Goal: Complete application form

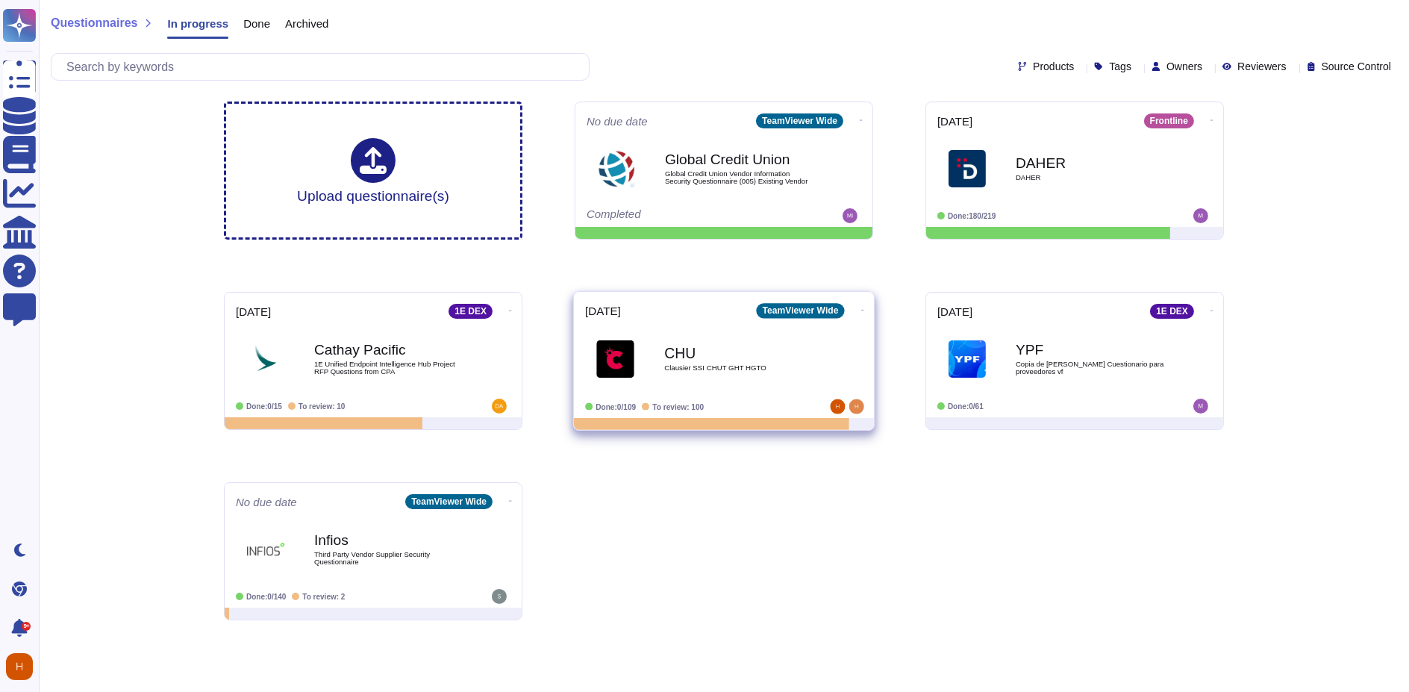
click at [673, 358] on b "CHU" at bounding box center [739, 353] width 151 height 14
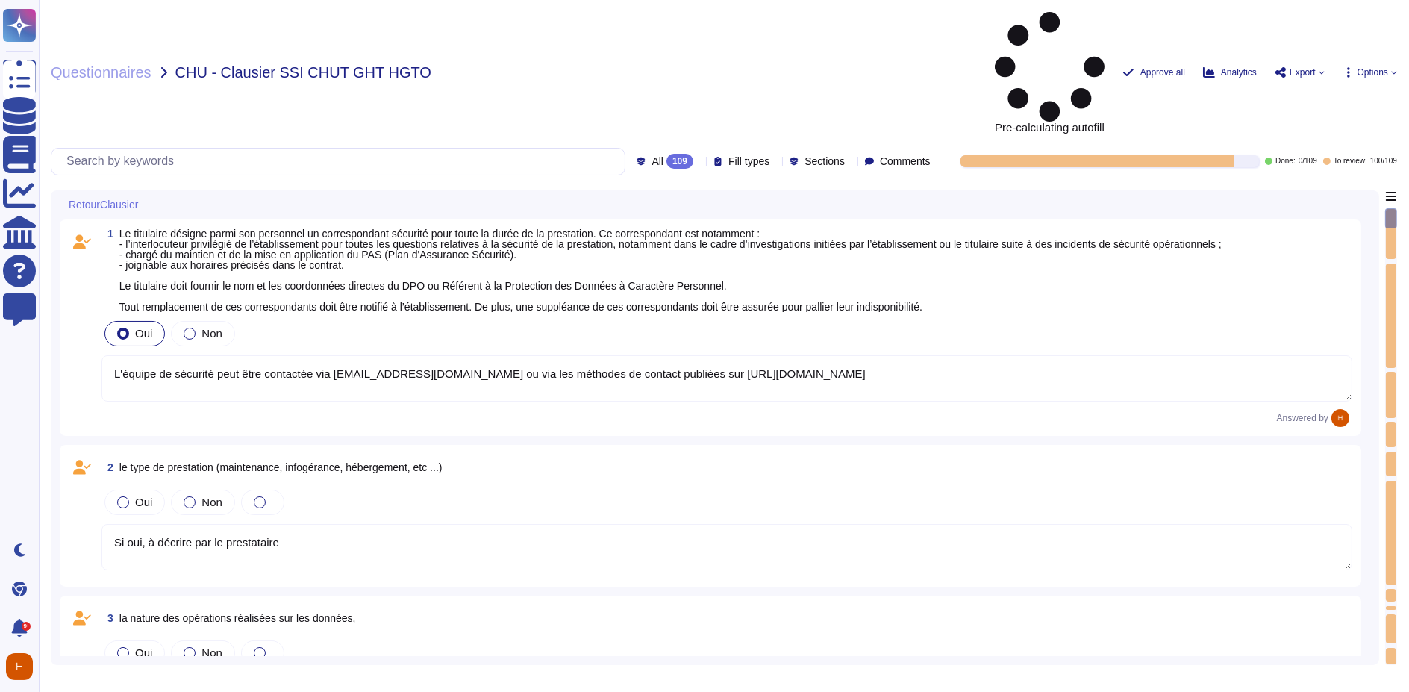
type textarea "L'équipe de sécurité peut être contactée via [EMAIL_ADDRESS][DOMAIN_NAME] ou vi…"
type textarea "Si oui, à décrire par le prestataire"
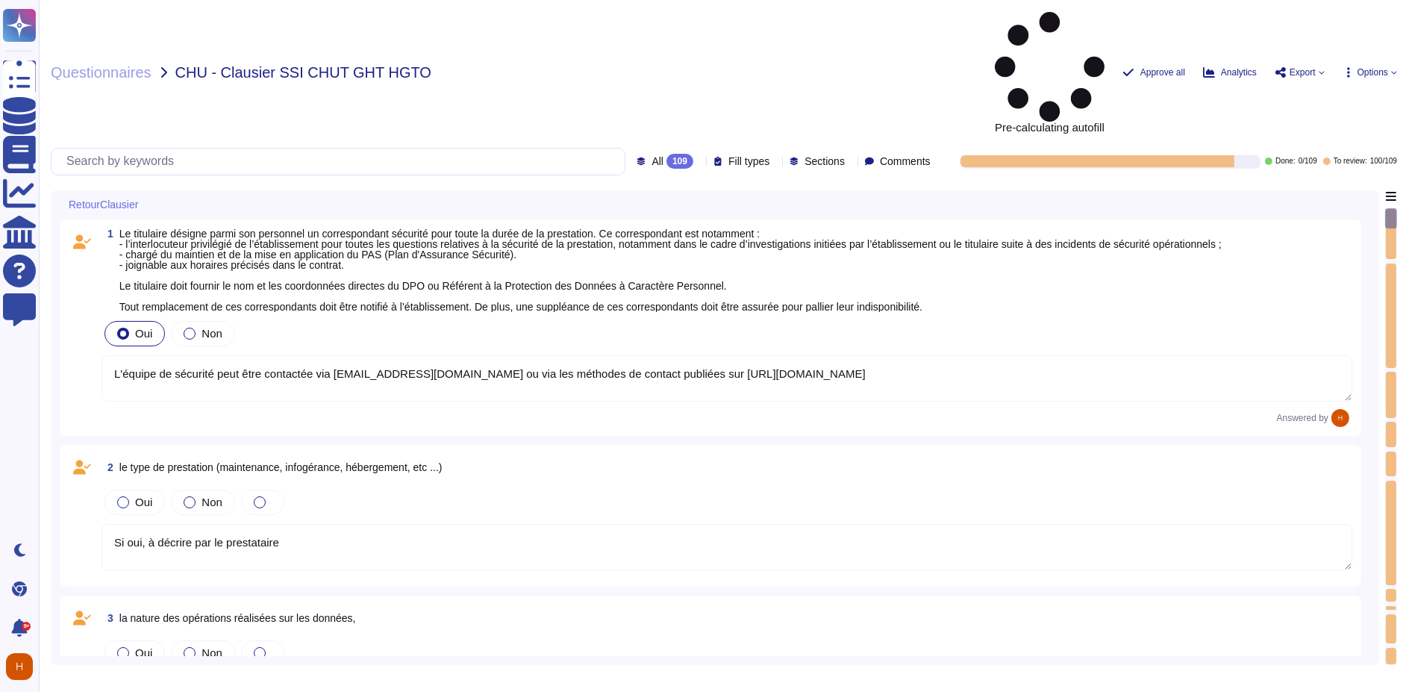
type textarea "Si oui, à décrire par le prestataire"
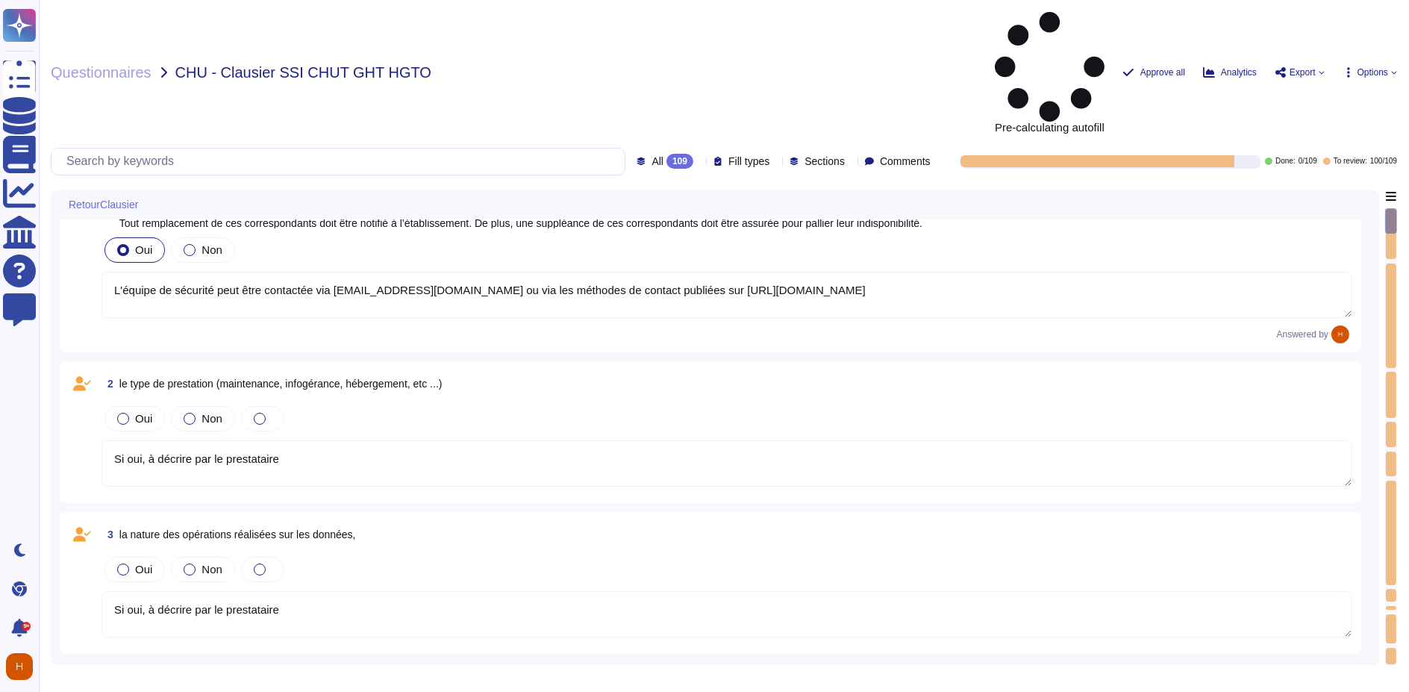
scroll to position [248, 0]
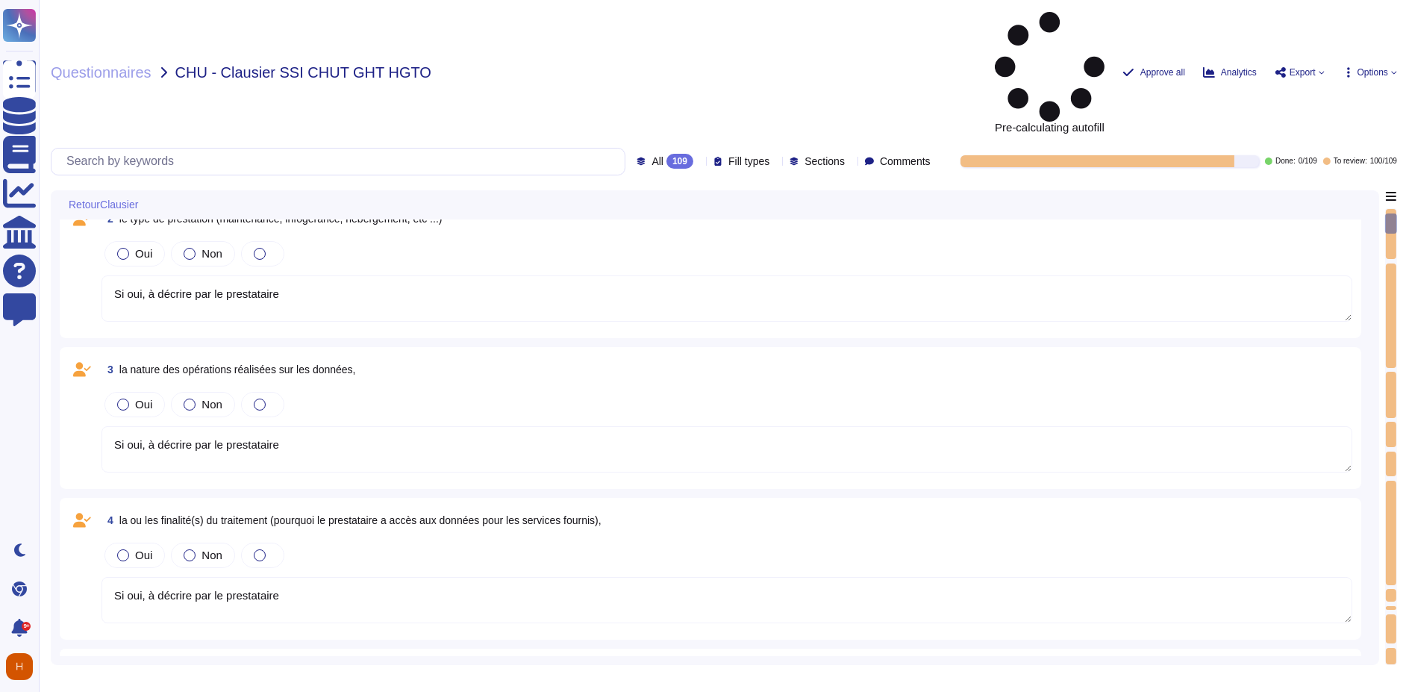
click at [215, 426] on textarea "Si oui, à décrire par le prestataire" at bounding box center [726, 449] width 1251 height 46
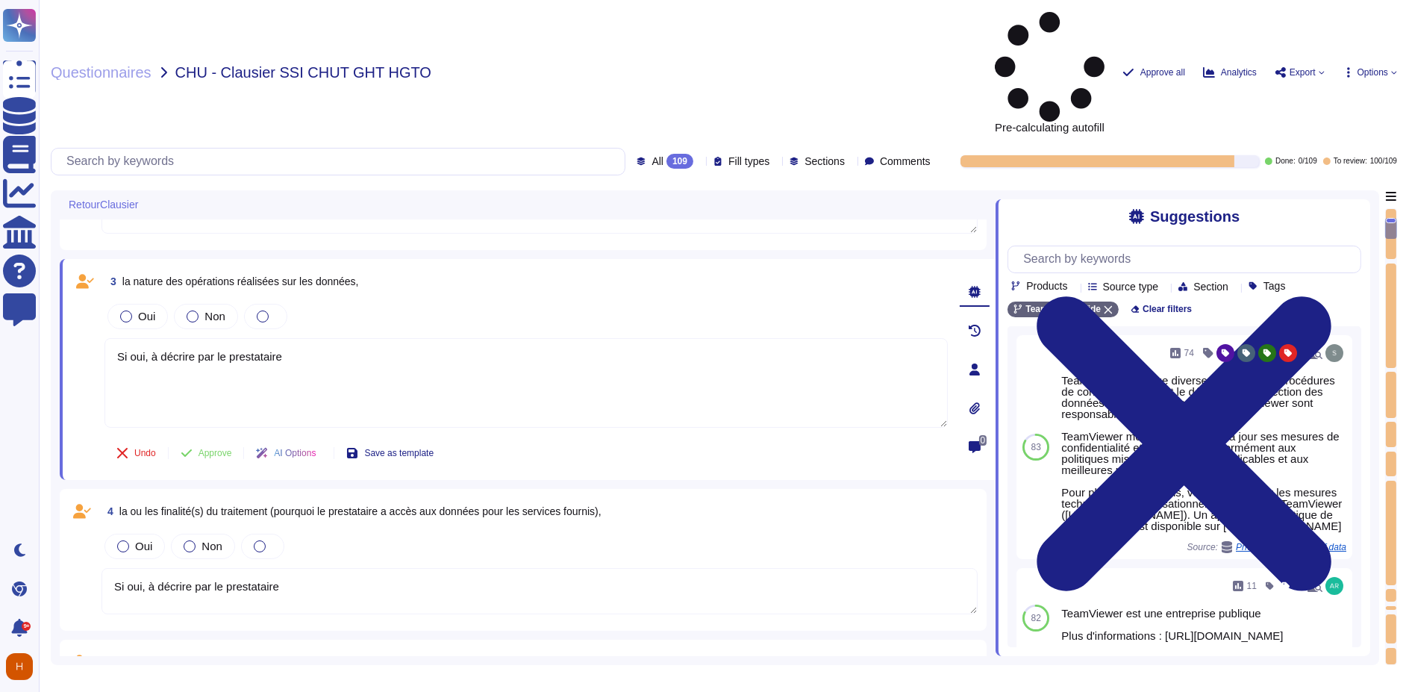
type textarea "TeamViewer respecte les normes internationales de protection des droits de l'ho…"
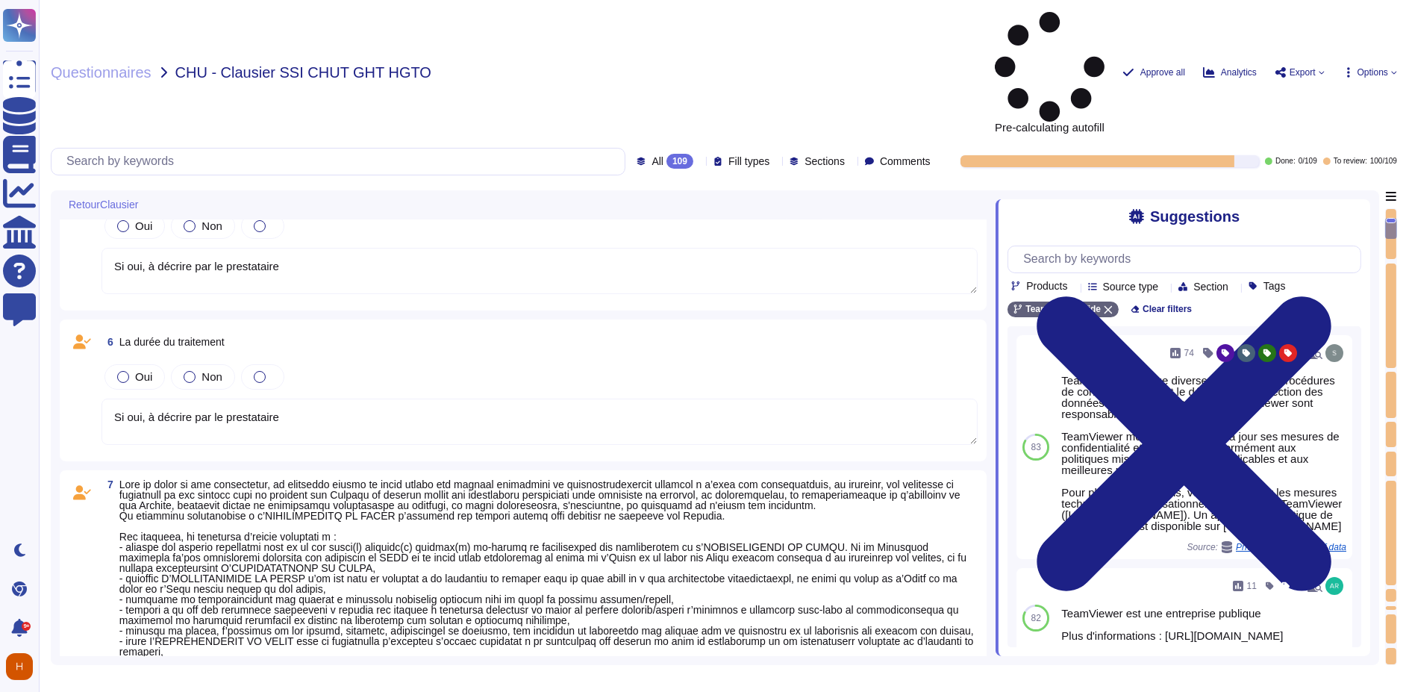
scroll to position [829, 0]
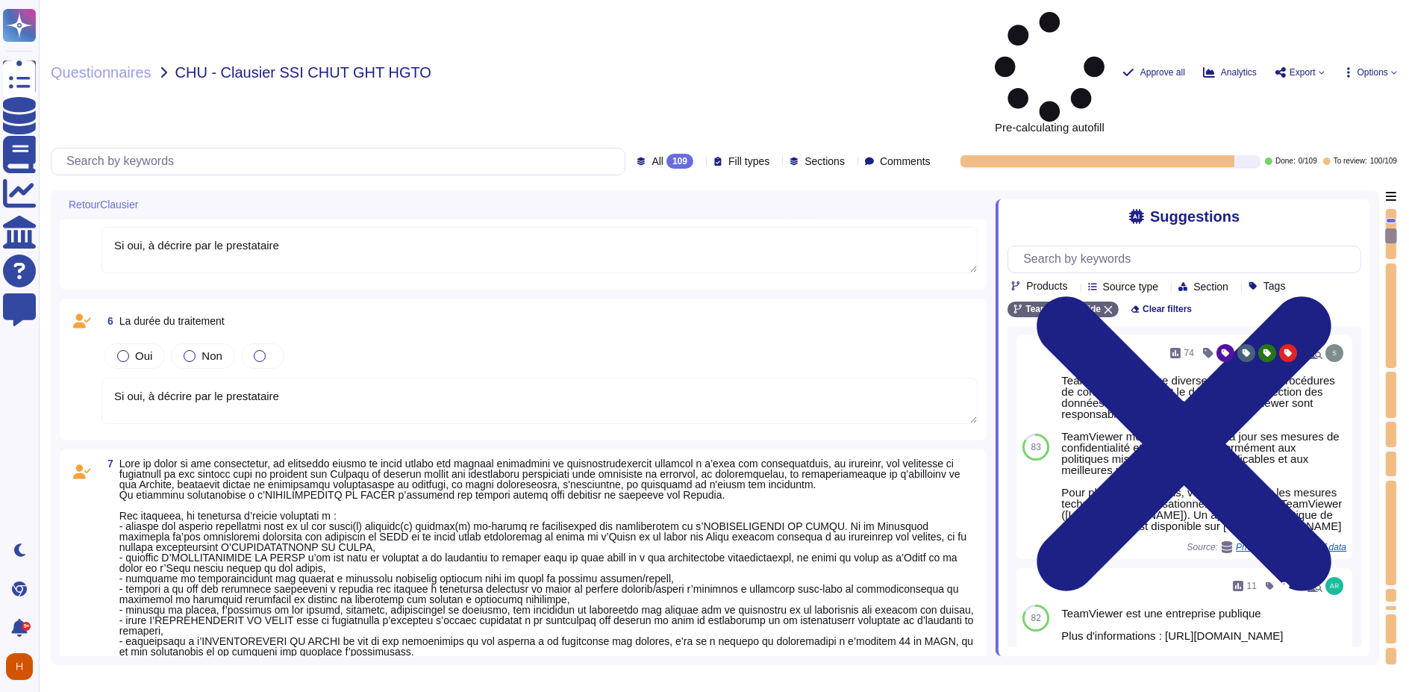
click at [276, 458] on span at bounding box center [548, 573] width 859 height 230
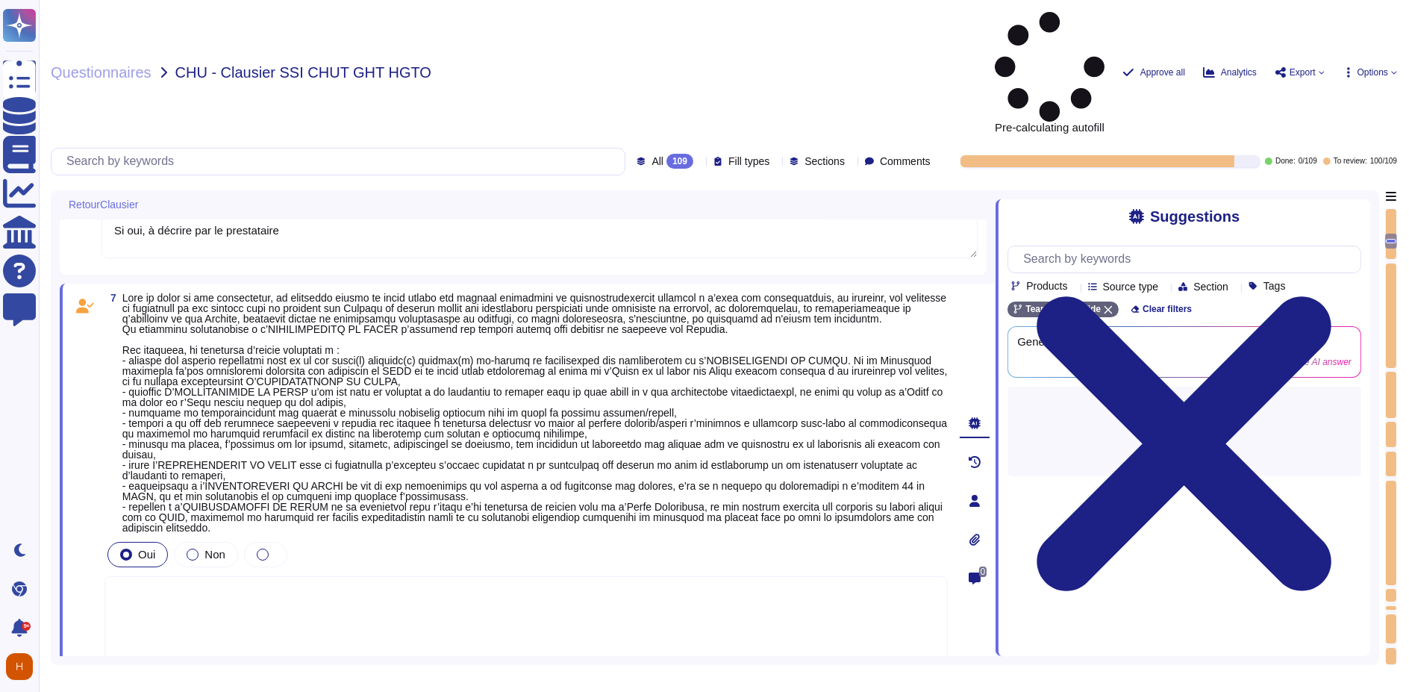
type textarea "non applicable"
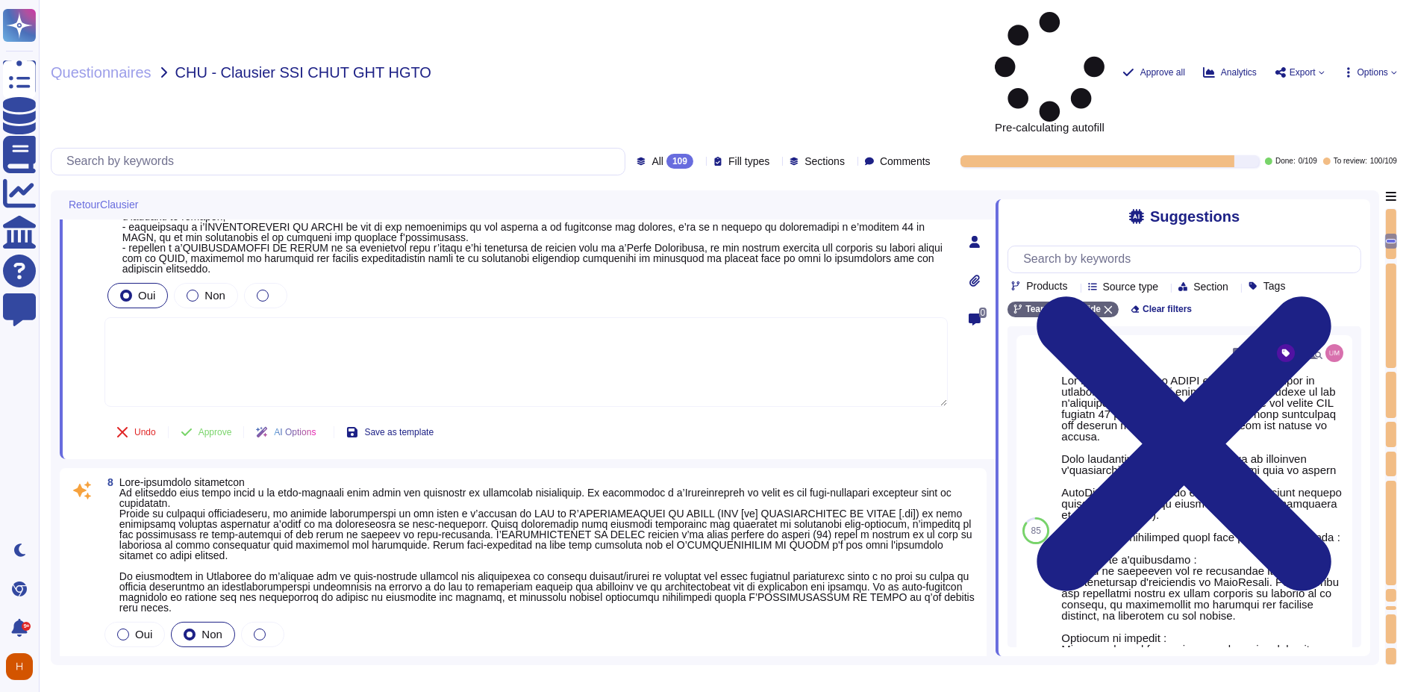
scroll to position [1160, 0]
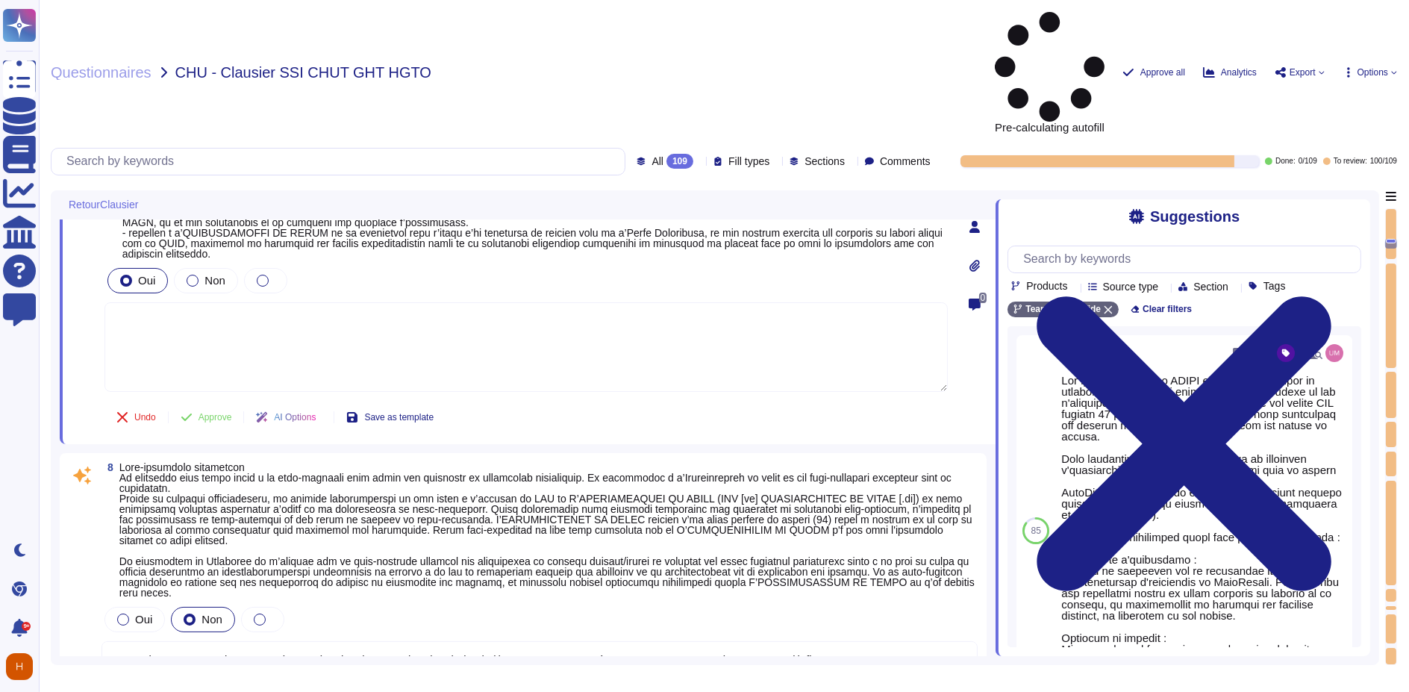
type textarea "- Préciser si OK avec le délai demandé"
click at [409, 461] on span at bounding box center [546, 529] width 855 height 137
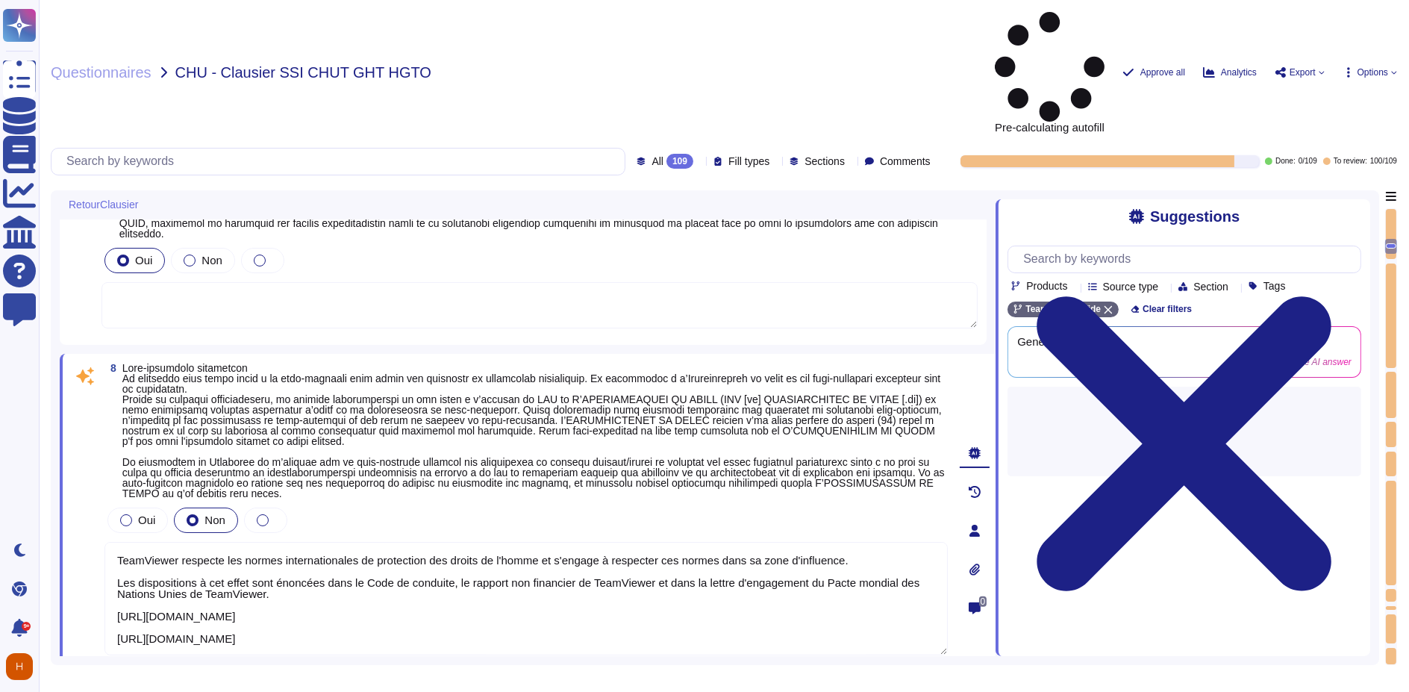
type textarea "TeamViewer a mis en place de nombreuses politiques ESG qui démontrent l'engagem…"
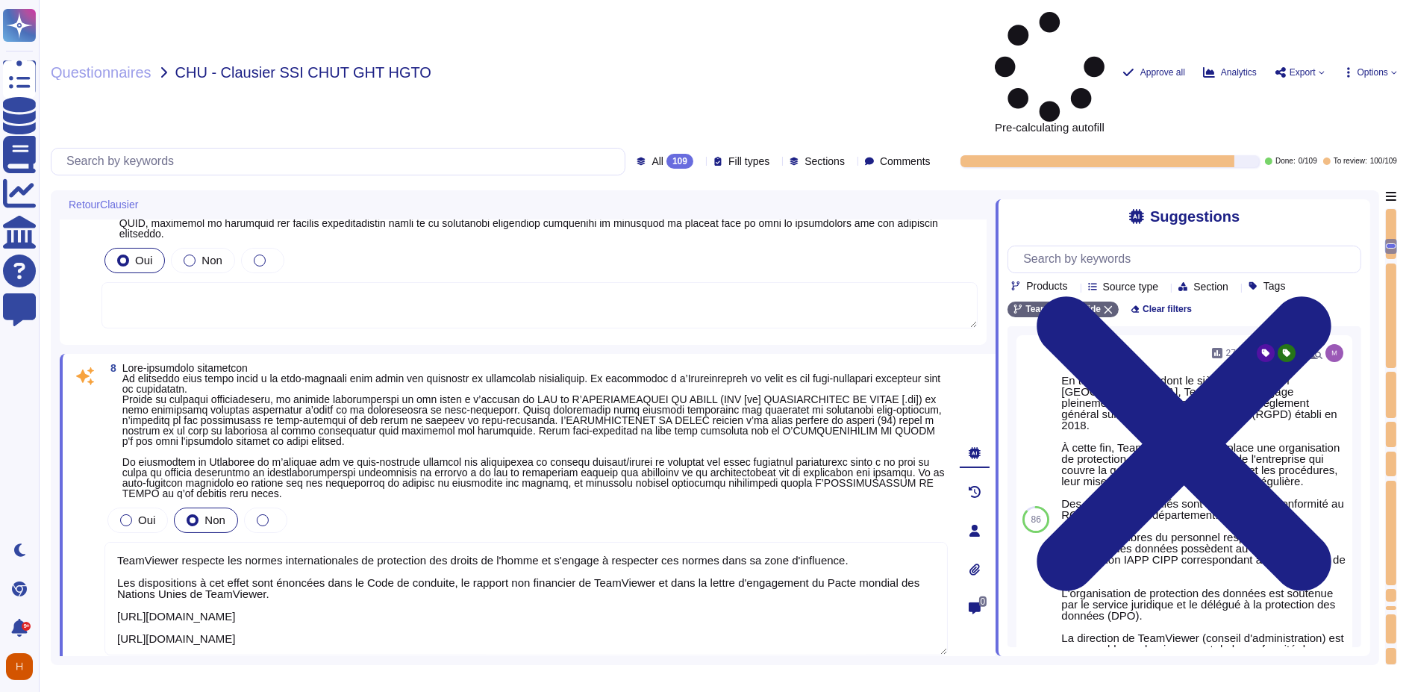
scroll to position [1575, 0]
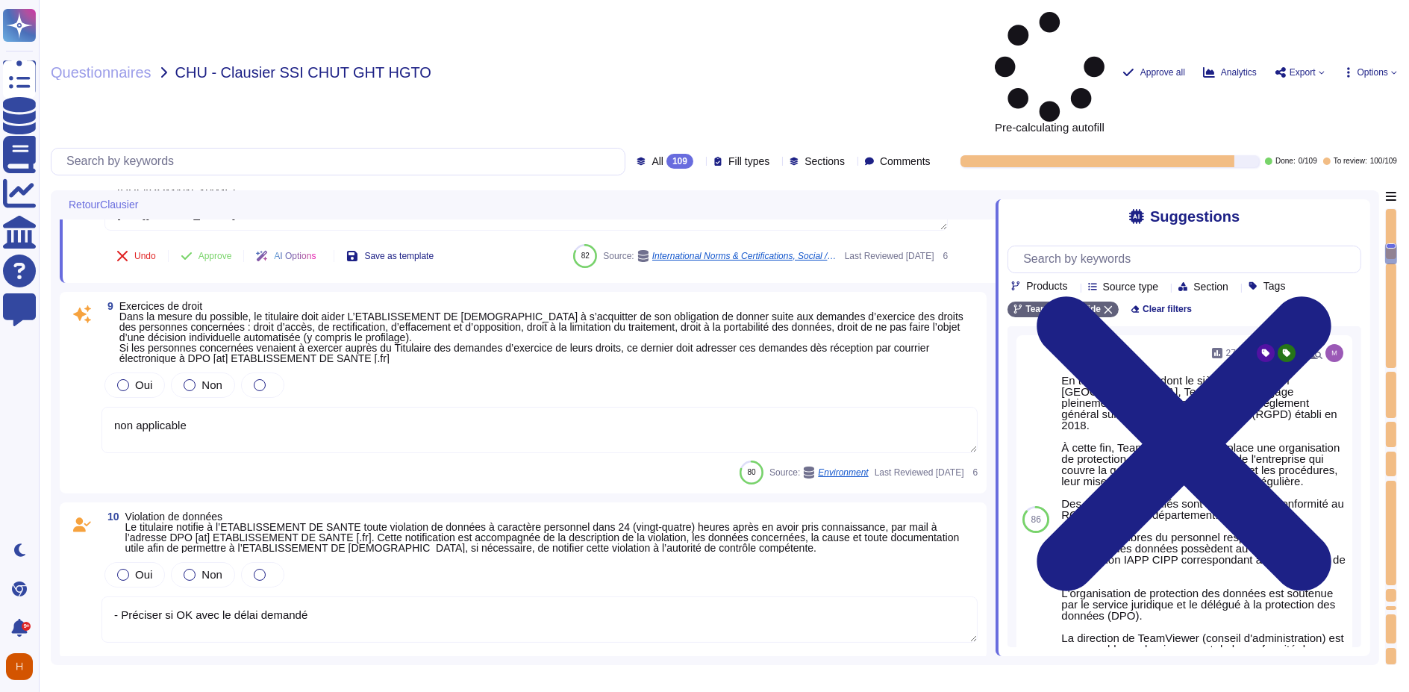
type textarea "[URL][DOMAIN_NAME] Les départements respectifs de TeamViewer effectuent un exam…"
click at [337, 407] on textarea "non applicable" at bounding box center [539, 430] width 876 height 46
